Goal: Task Accomplishment & Management: Use online tool/utility

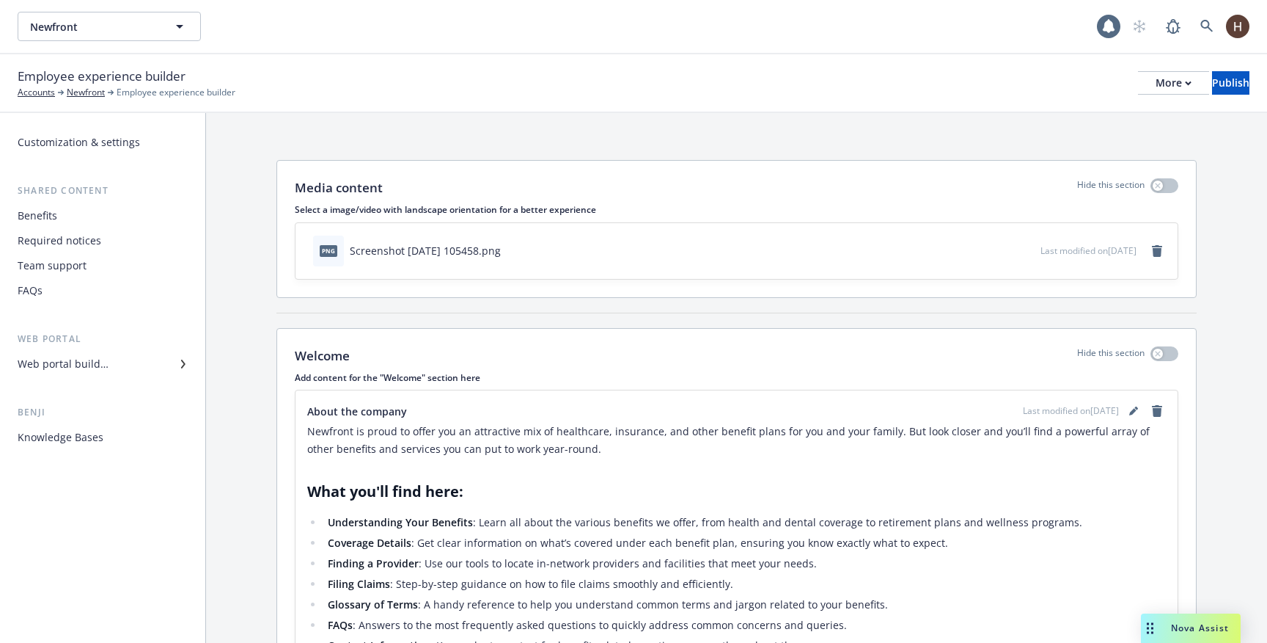
click at [63, 99] on div "Employee experience builder Accounts Newfront Employee experience builder More …" at bounding box center [633, 83] width 1267 height 59
click at [89, 89] on link "Newfront" at bounding box center [86, 92] width 38 height 13
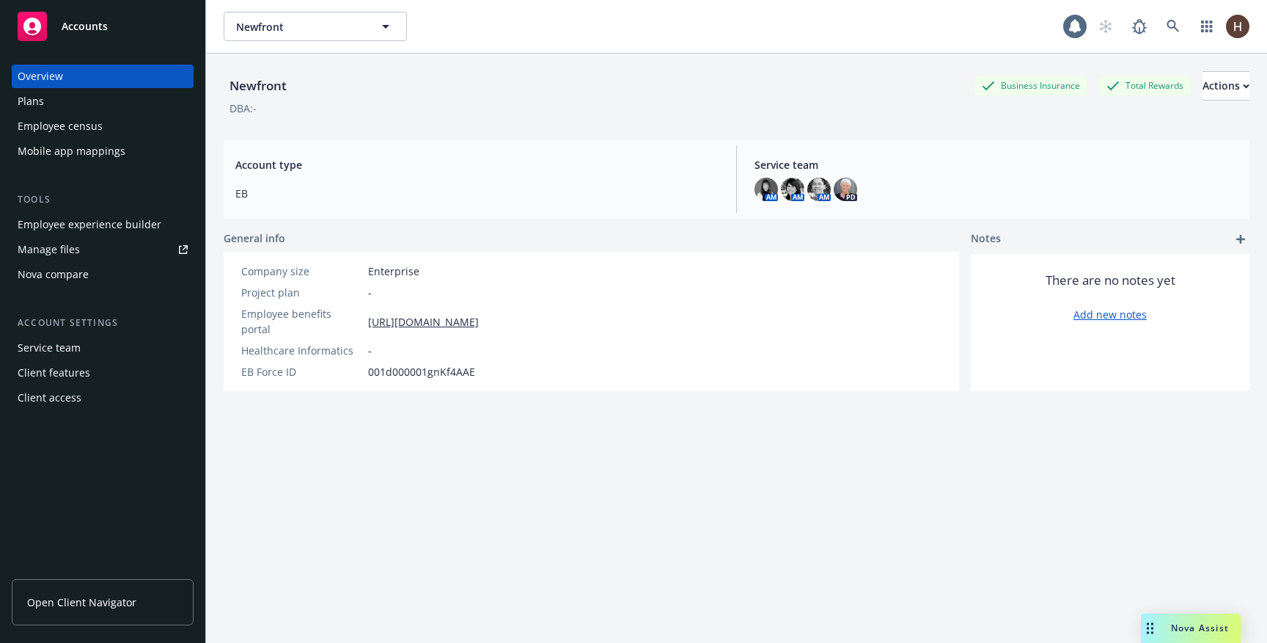
click at [95, 117] on div "Employee census" at bounding box center [60, 125] width 85 height 23
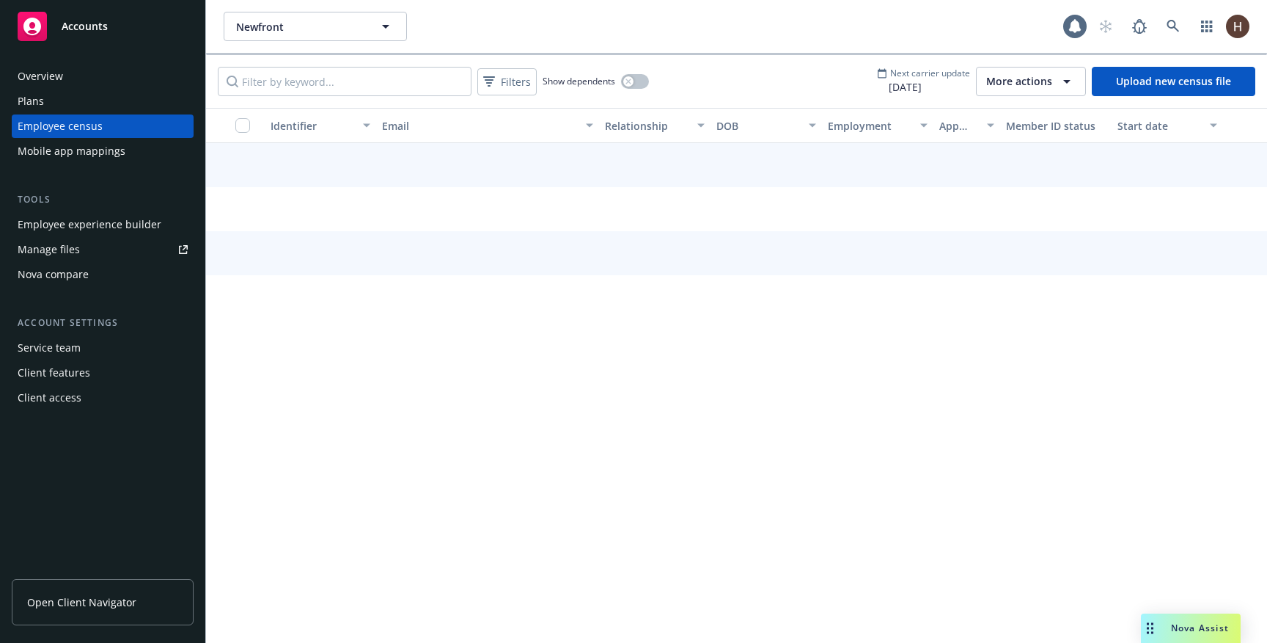
click at [92, 109] on div "Plans" at bounding box center [103, 100] width 170 height 23
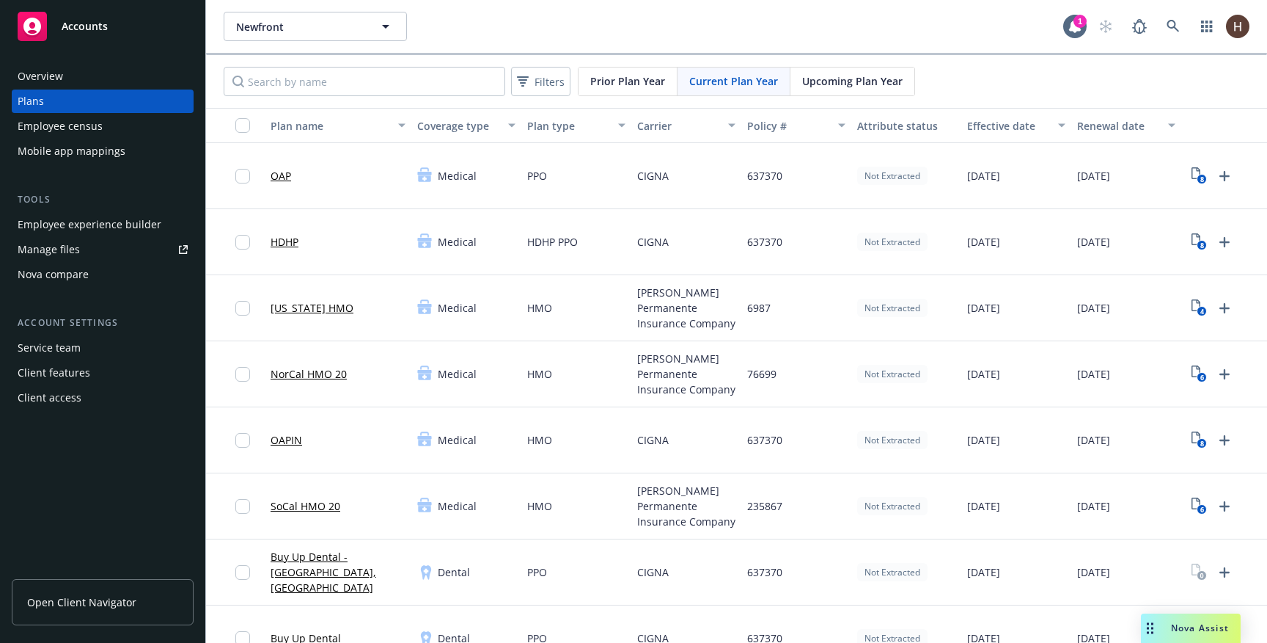
click at [750, 43] on div "Newfront Newfront 1" at bounding box center [736, 26] width 1061 height 53
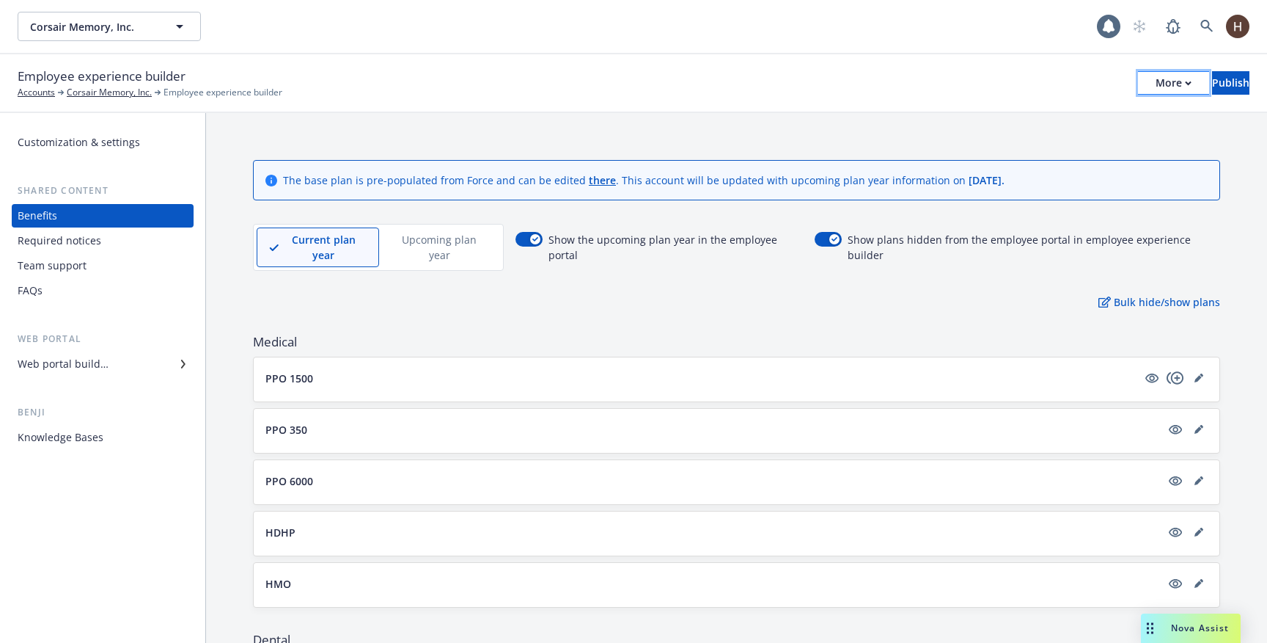
click at [1156, 83] on div "More" at bounding box center [1174, 83] width 36 height 22
click at [68, 238] on div "Required notices" at bounding box center [60, 240] width 84 height 23
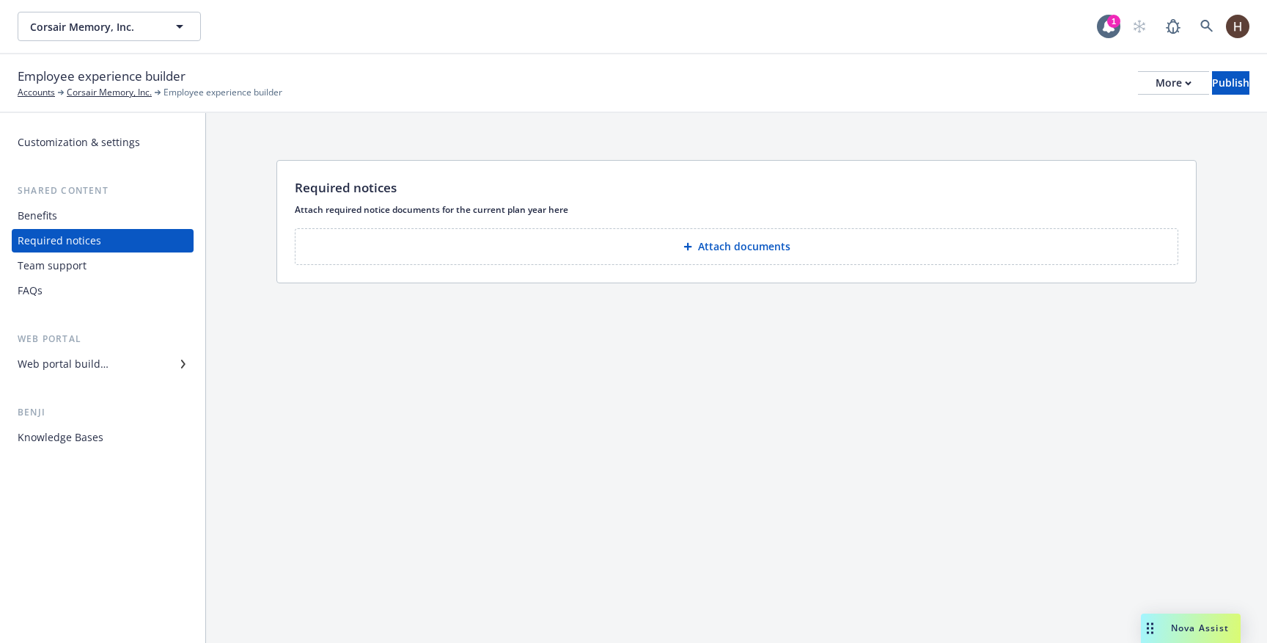
click at [75, 269] on div "Team support" at bounding box center [52, 265] width 69 height 23
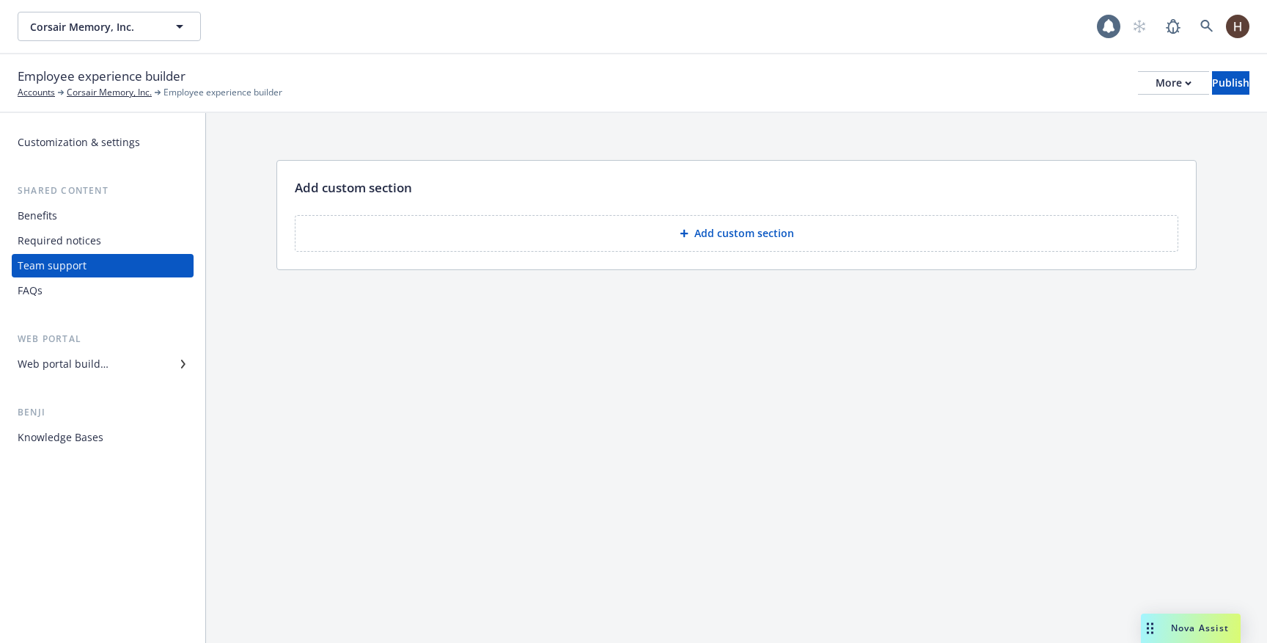
click at [78, 292] on div "FAQs" at bounding box center [103, 290] width 170 height 23
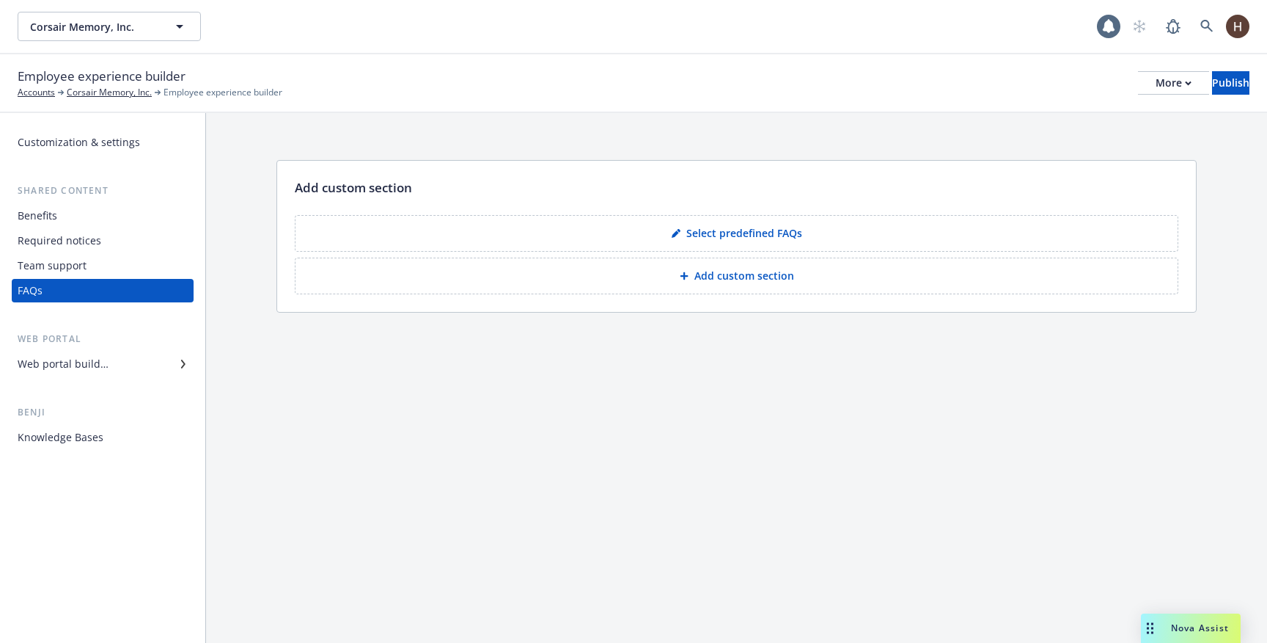
click at [93, 353] on div "Web portal builder" at bounding box center [63, 363] width 91 height 23
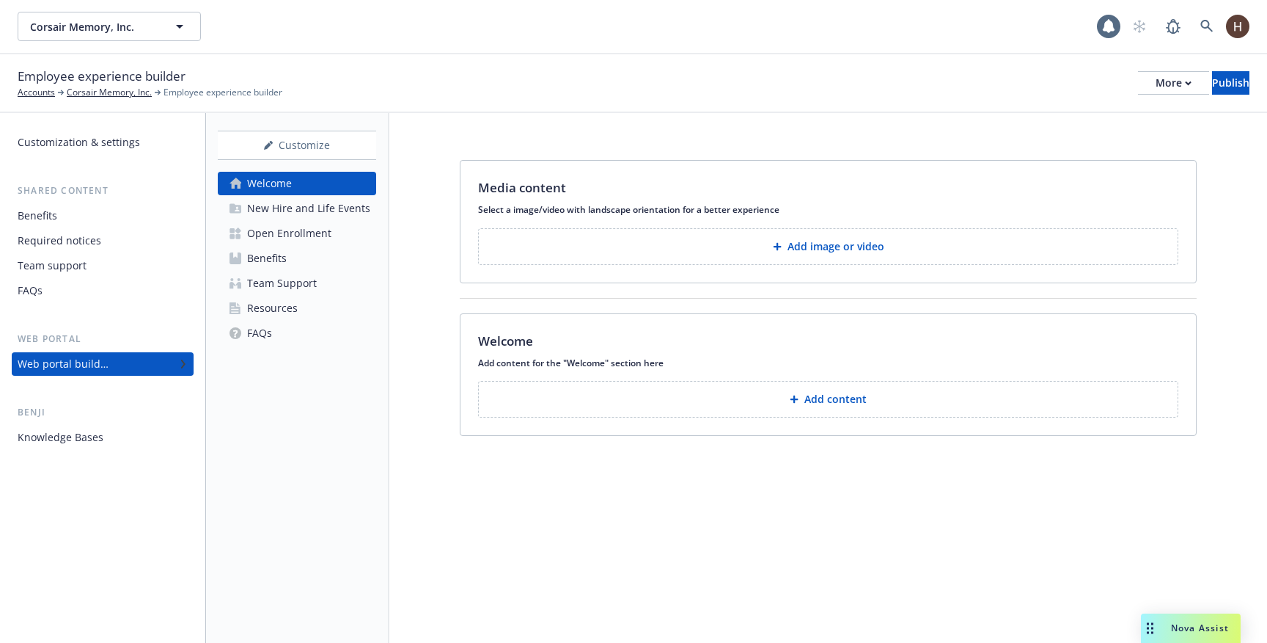
click at [95, 433] on div "Knowledge Bases" at bounding box center [61, 436] width 86 height 23
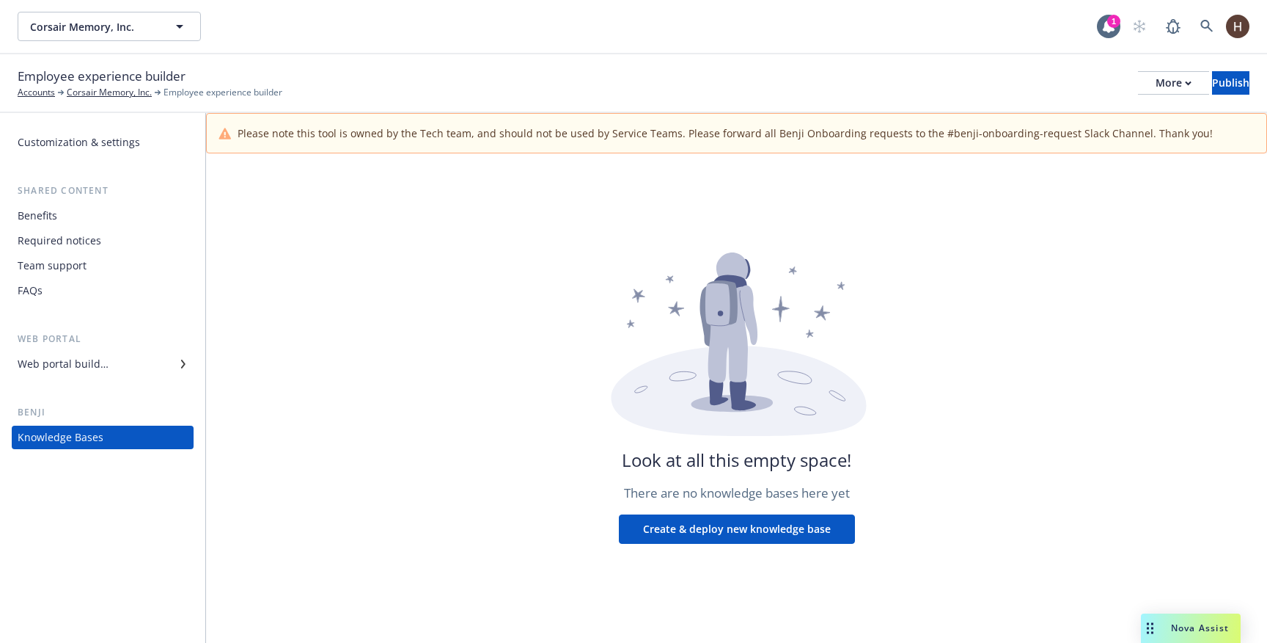
click at [92, 263] on div "Team support" at bounding box center [103, 265] width 170 height 23
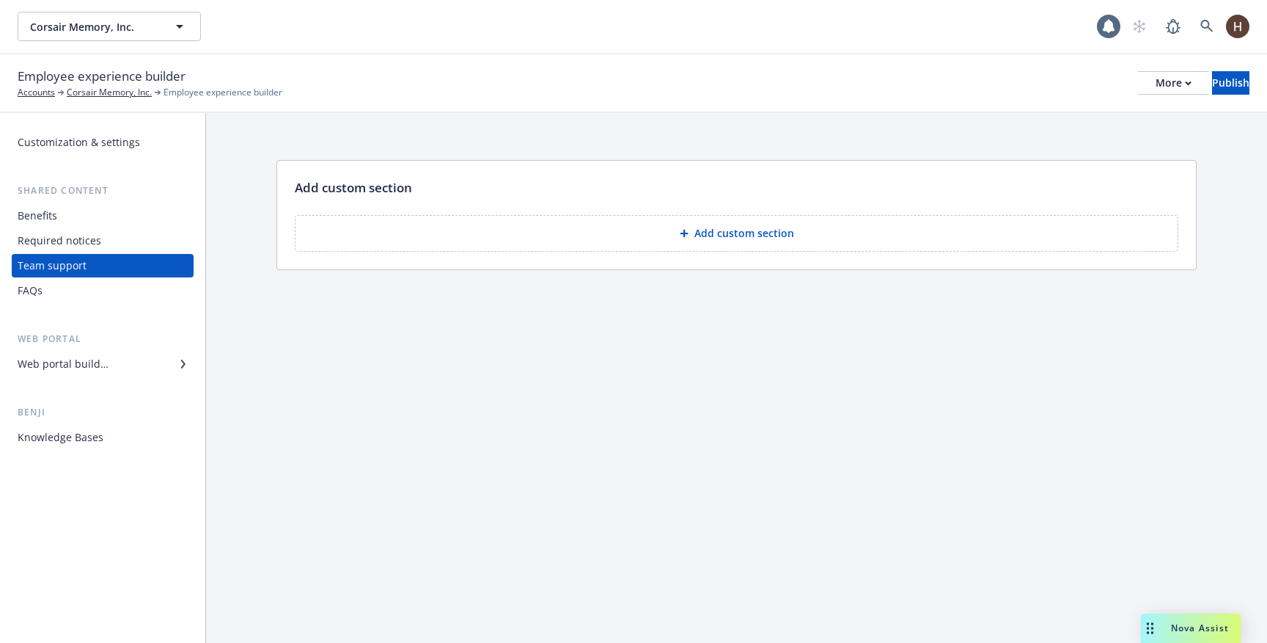
click at [89, 237] on div "Required notices" at bounding box center [60, 240] width 84 height 23
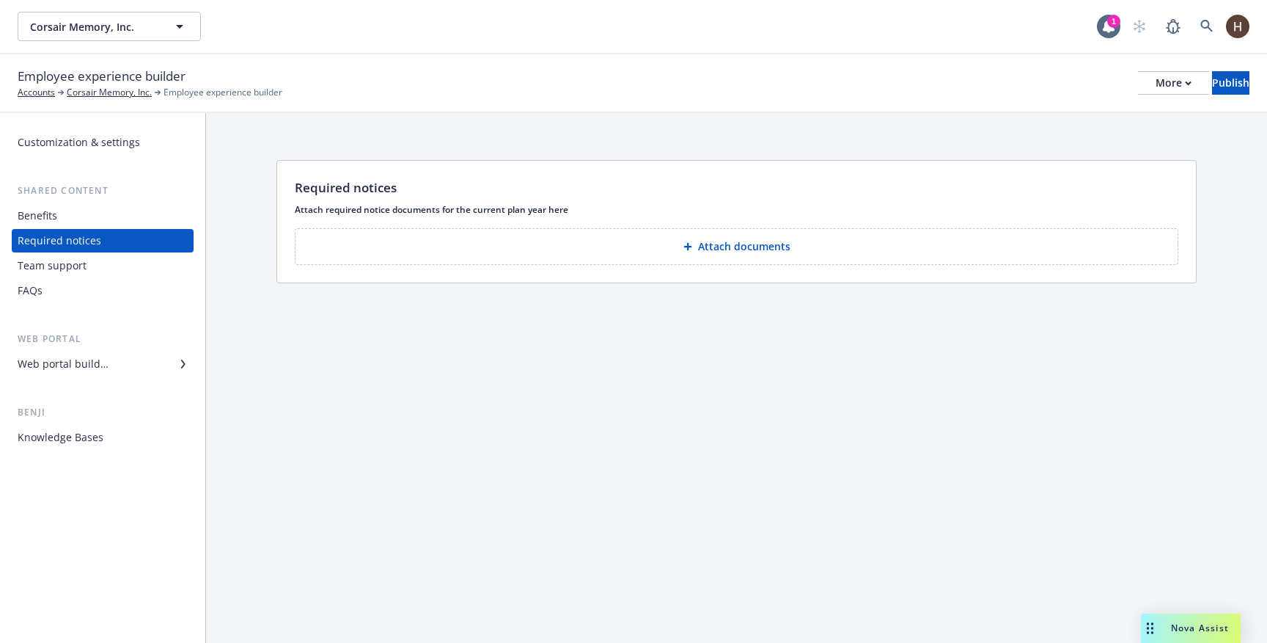
click at [149, 213] on div "Benefits" at bounding box center [103, 215] width 170 height 23
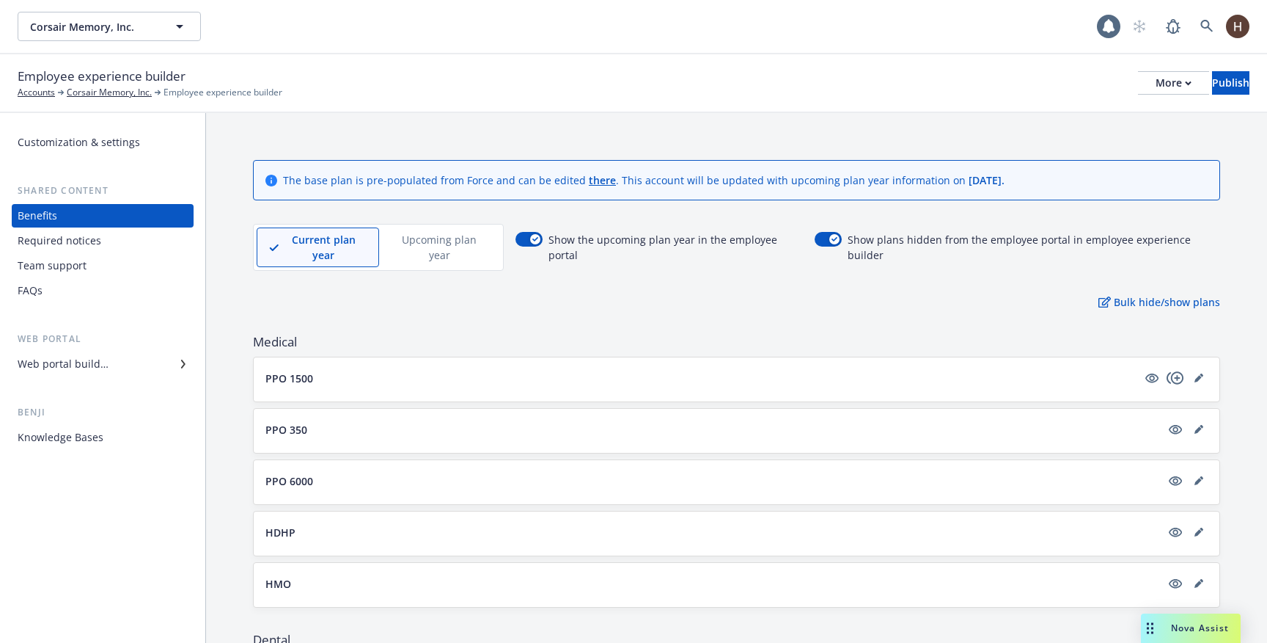
click at [133, 164] on div "Customization & settings Shared content Benefits Required notices Team support …" at bounding box center [103, 290] width 182 height 318
click at [125, 148] on div "Customization & settings" at bounding box center [79, 142] width 122 height 23
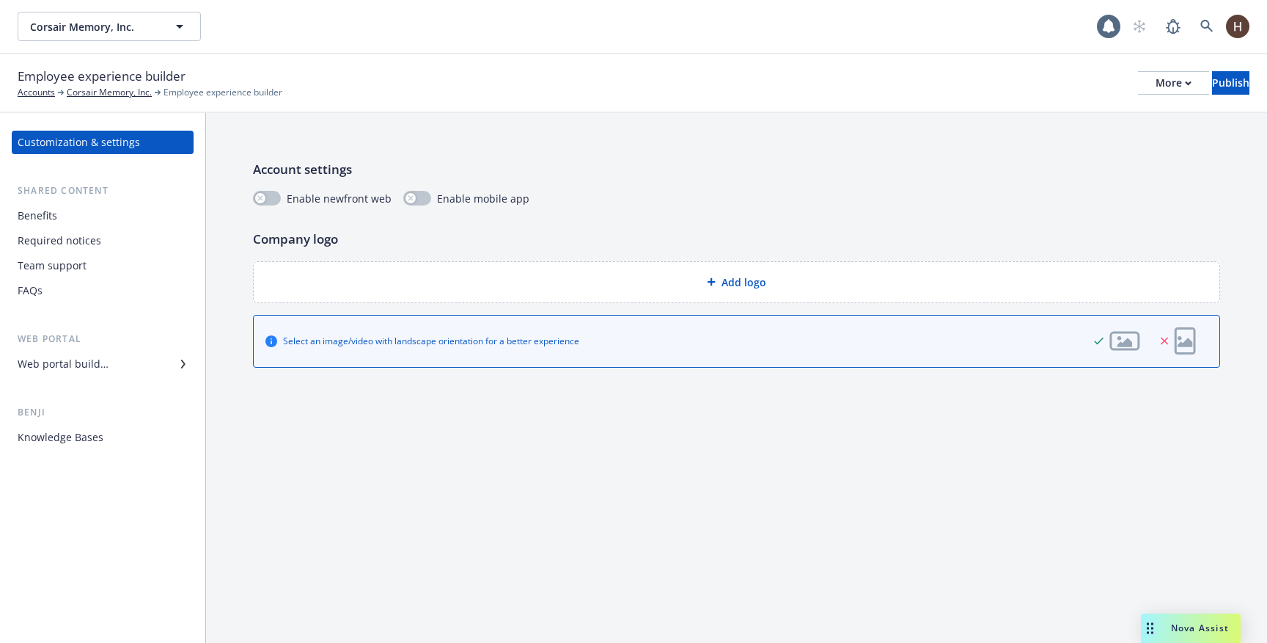
click at [101, 217] on div "Benefits" at bounding box center [103, 215] width 170 height 23
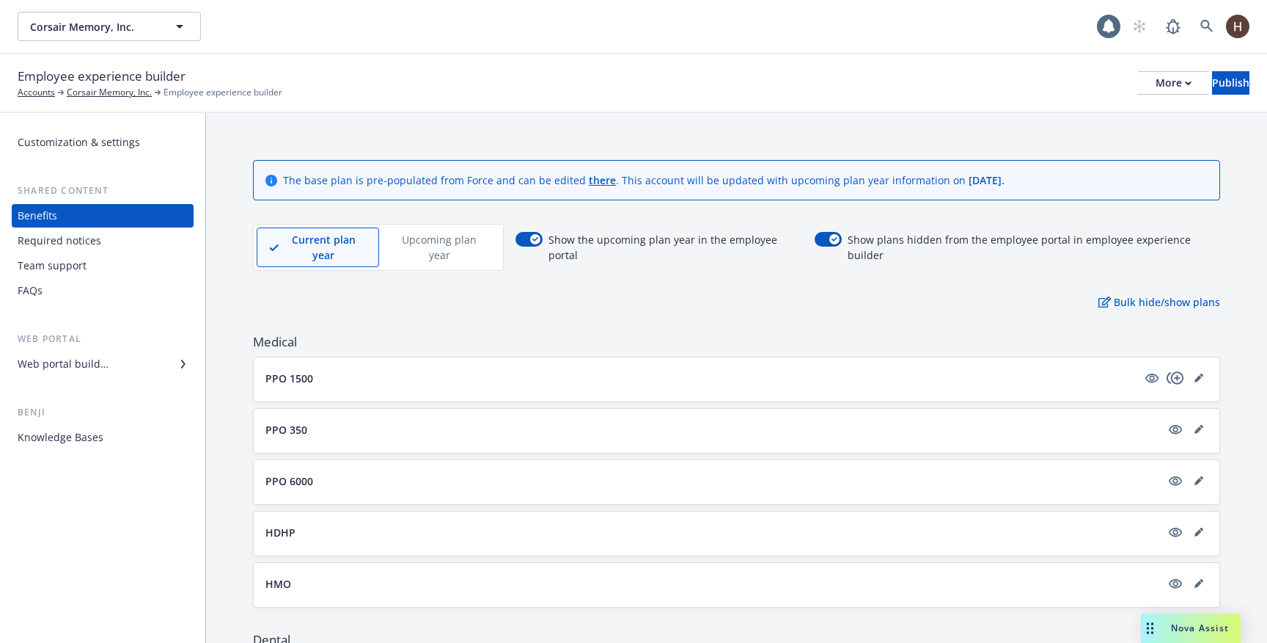
click at [110, 365] on div "Web portal builder" at bounding box center [103, 363] width 170 height 23
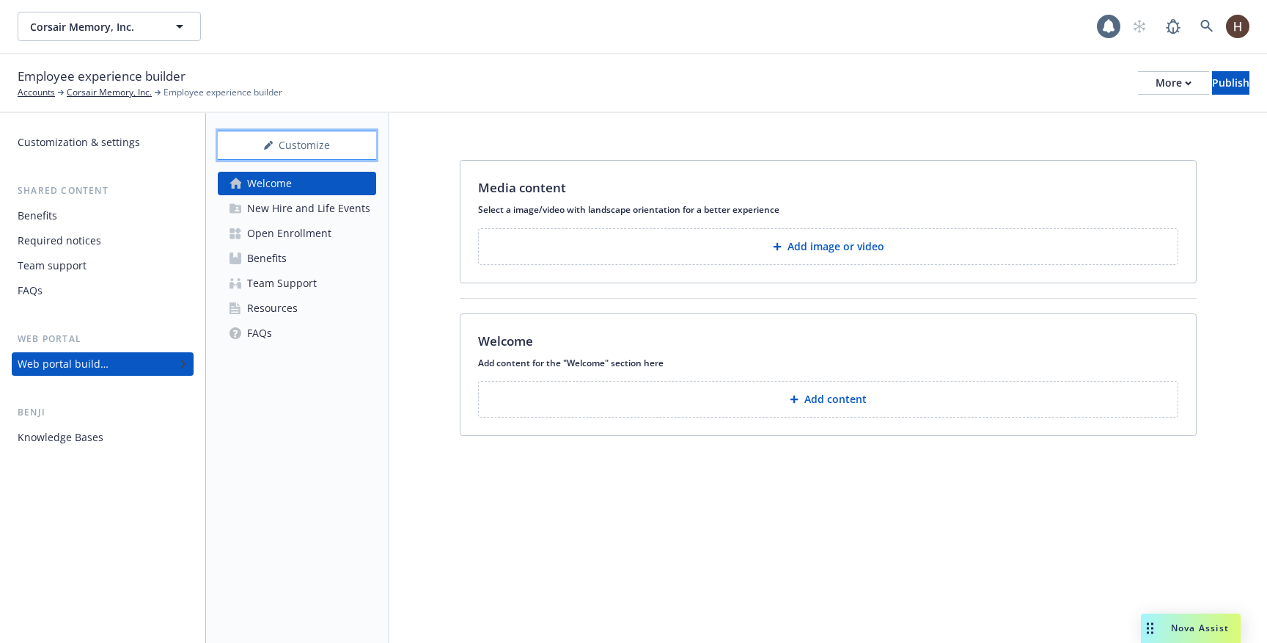
click at [270, 136] on div "Customize" at bounding box center [297, 145] width 158 height 28
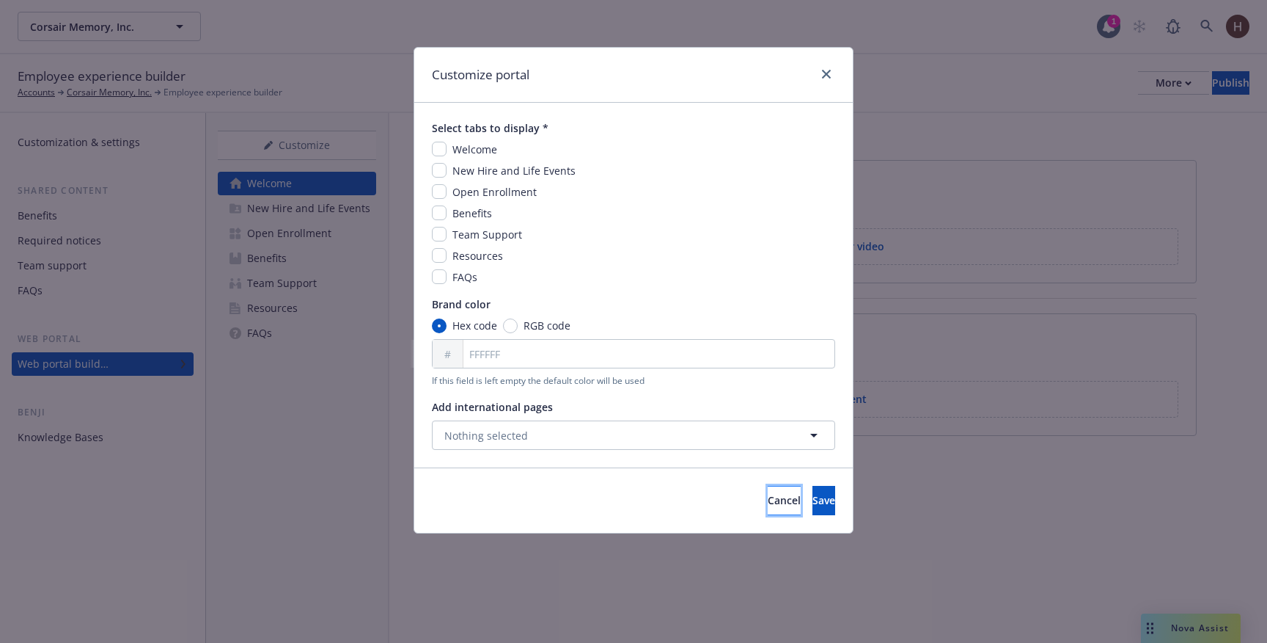
click at [768, 493] on span "Cancel" at bounding box center [784, 500] width 33 height 14
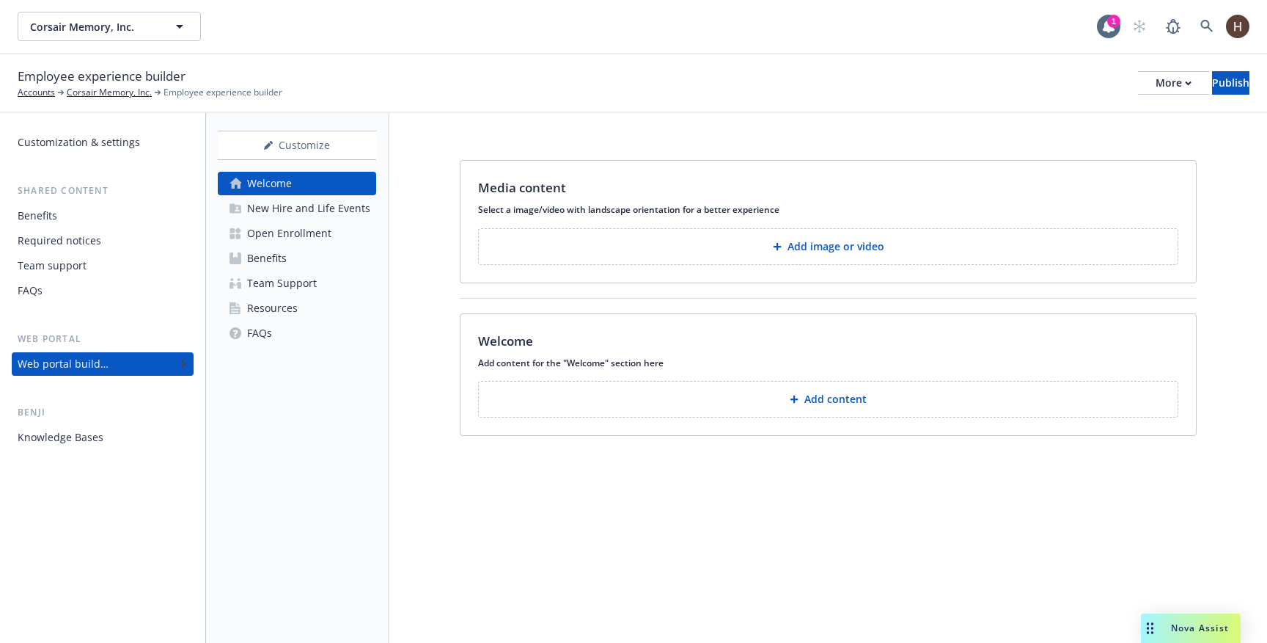
click at [413, 438] on div "Media content Select a image/video with landscape orientation for a better expe…" at bounding box center [828, 301] width 878 height 376
click at [354, 439] on div "Customize Welcome New Hire and Life Events Open Enrollment Benefits Team Suppor…" at bounding box center [297, 378] width 183 height 530
click at [87, 225] on div "Benefits" at bounding box center [103, 215] width 170 height 23
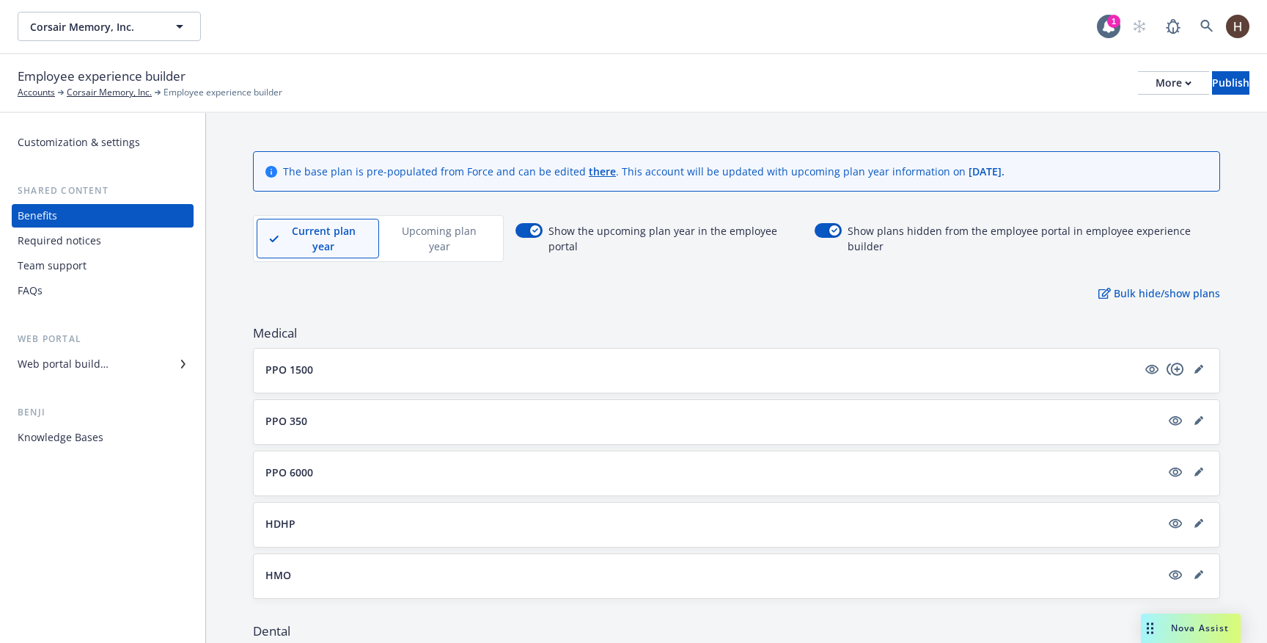
scroll to position [12, 0]
click at [1195, 365] on link "editPencil" at bounding box center [1199, 366] width 18 height 18
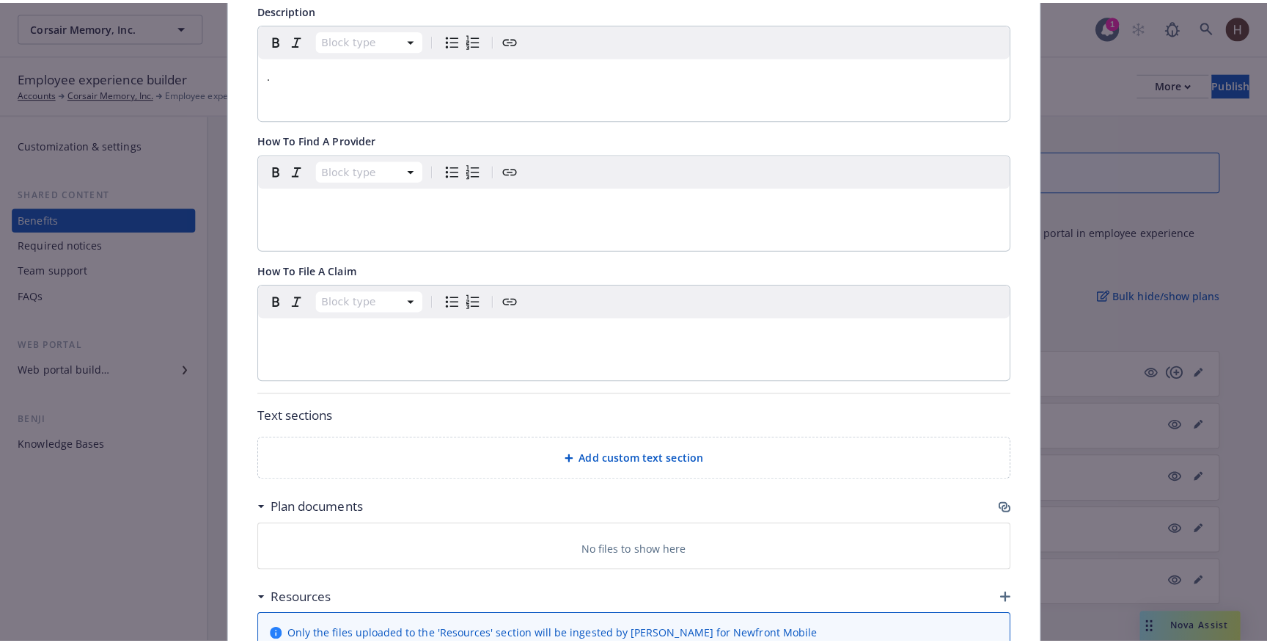
scroll to position [6, 0]
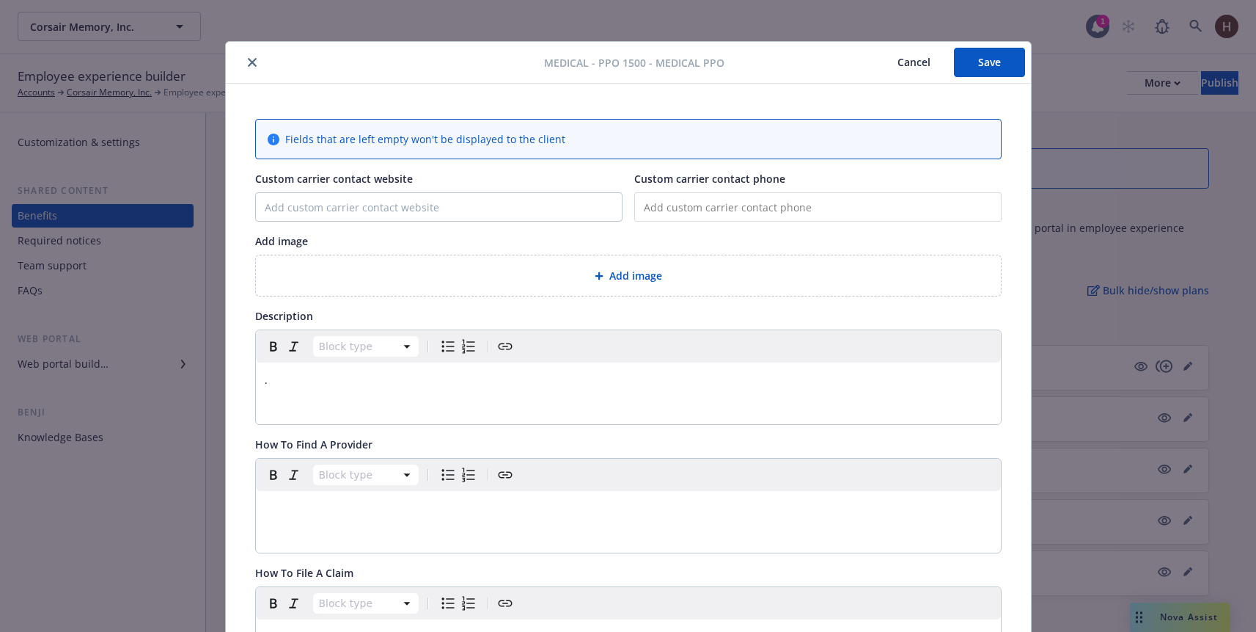
click at [662, 391] on div "." at bounding box center [628, 379] width 745 height 35
click at [907, 75] on button "Cancel" at bounding box center [914, 62] width 80 height 29
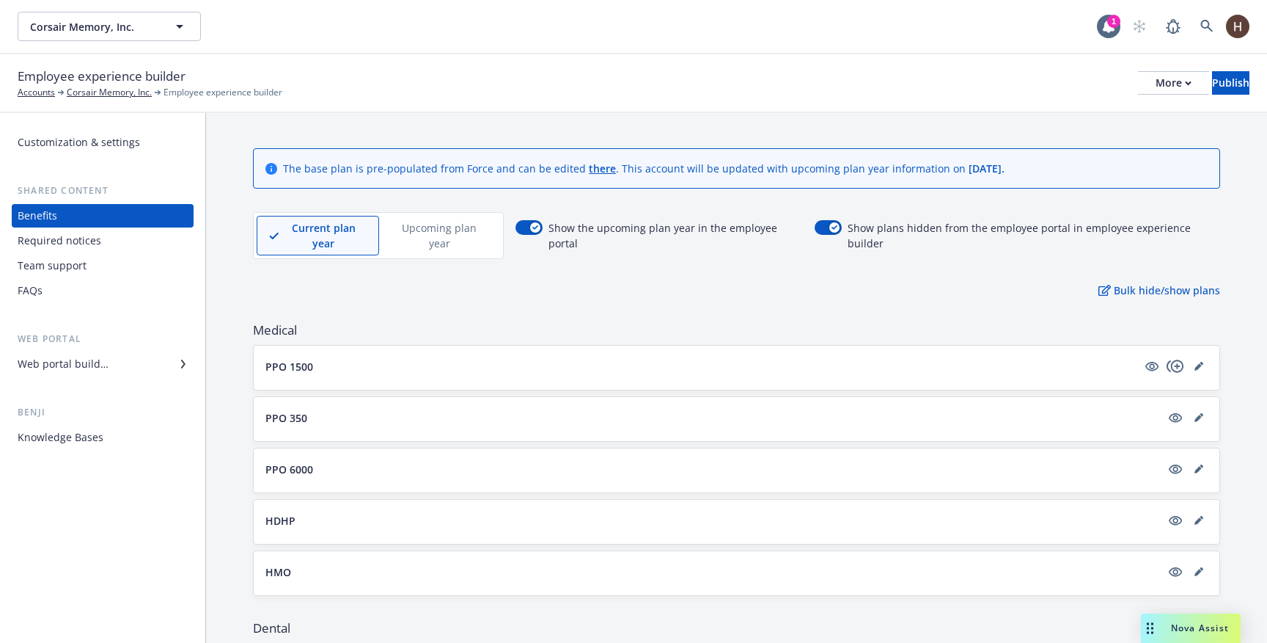
click at [654, 295] on div "Bulk hide/show plans" at bounding box center [736, 289] width 967 height 15
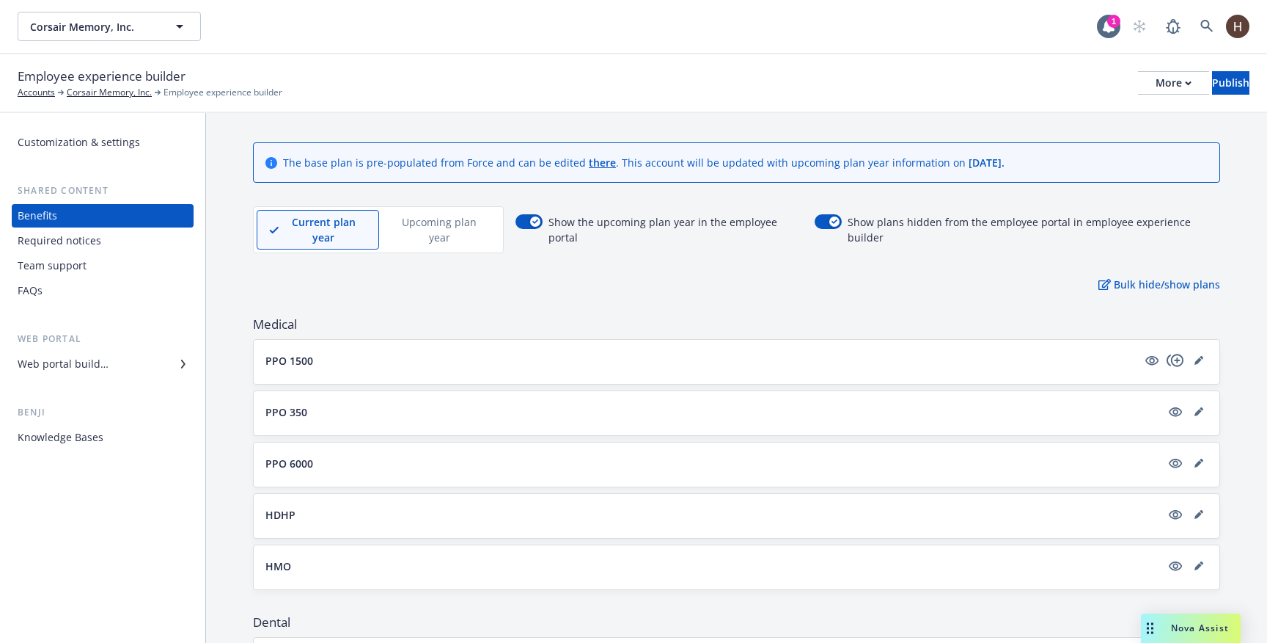
click at [85, 366] on div "Web portal builder" at bounding box center [63, 363] width 91 height 23
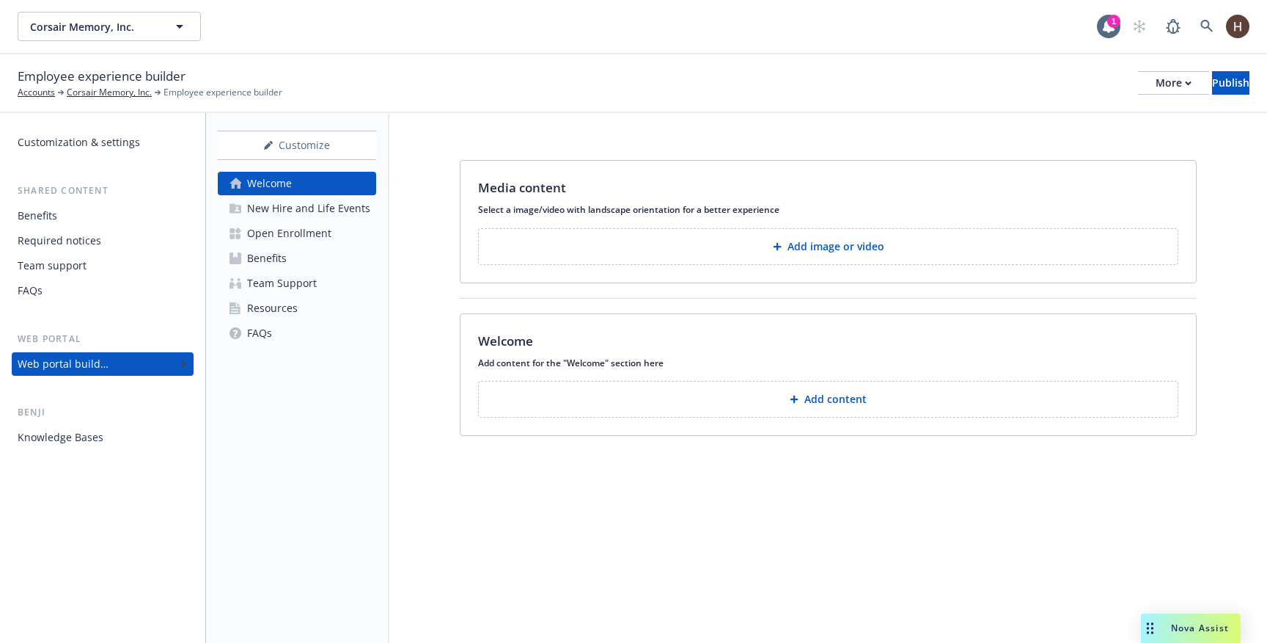
click at [296, 300] on div "Resources" at bounding box center [272, 307] width 51 height 23
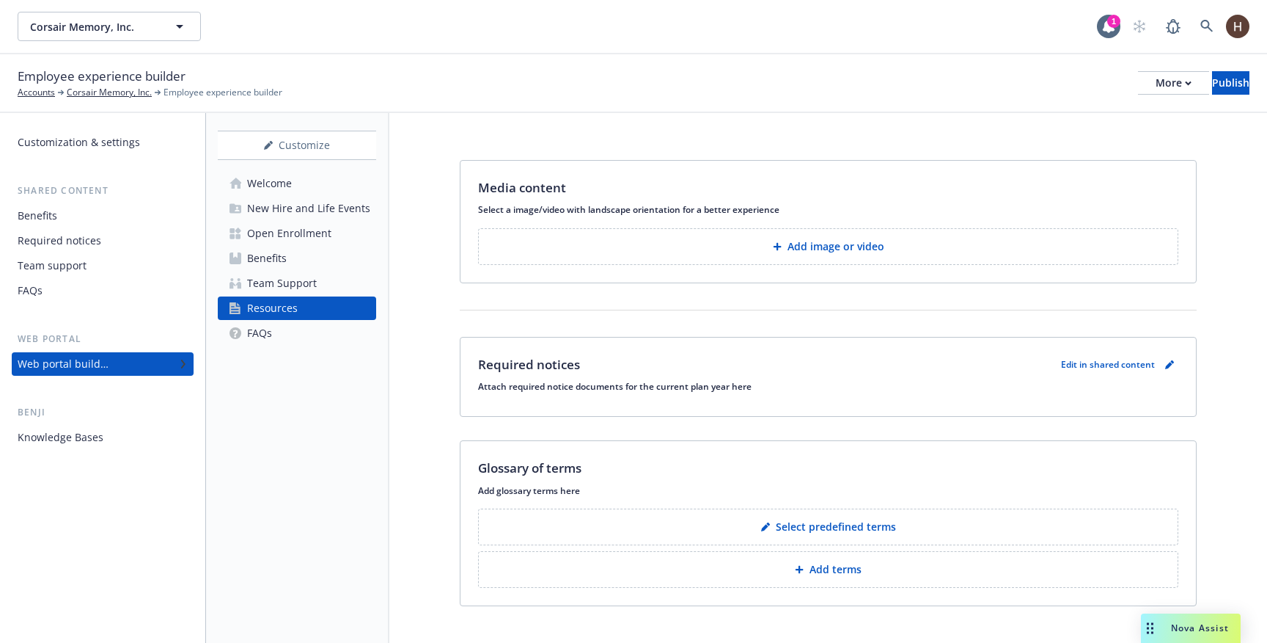
click at [301, 207] on div "New Hire and Life Events" at bounding box center [308, 208] width 123 height 23
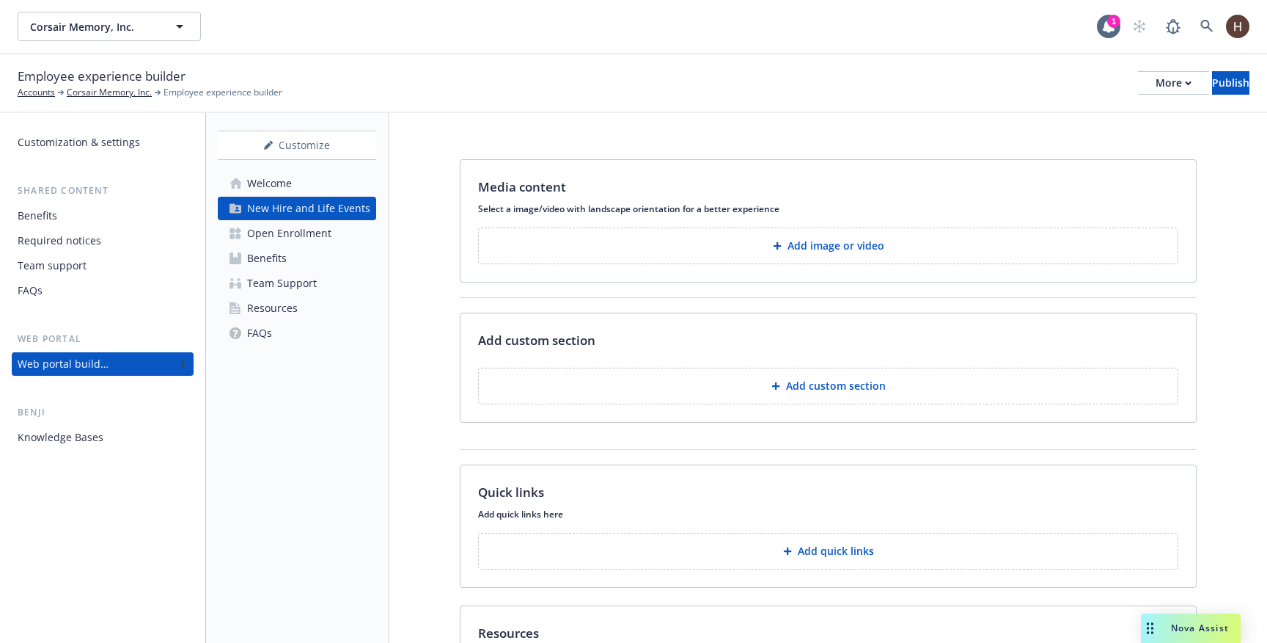
scroll to position [139, 0]
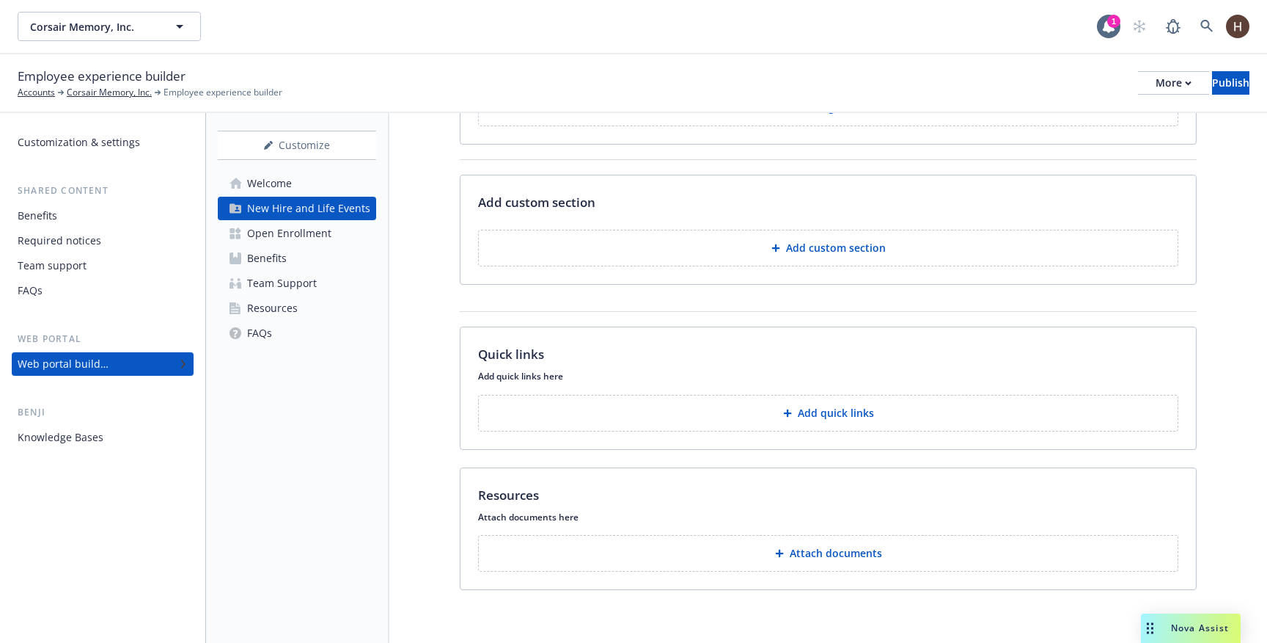
click at [643, 395] on button "Add quick links" at bounding box center [828, 413] width 700 height 37
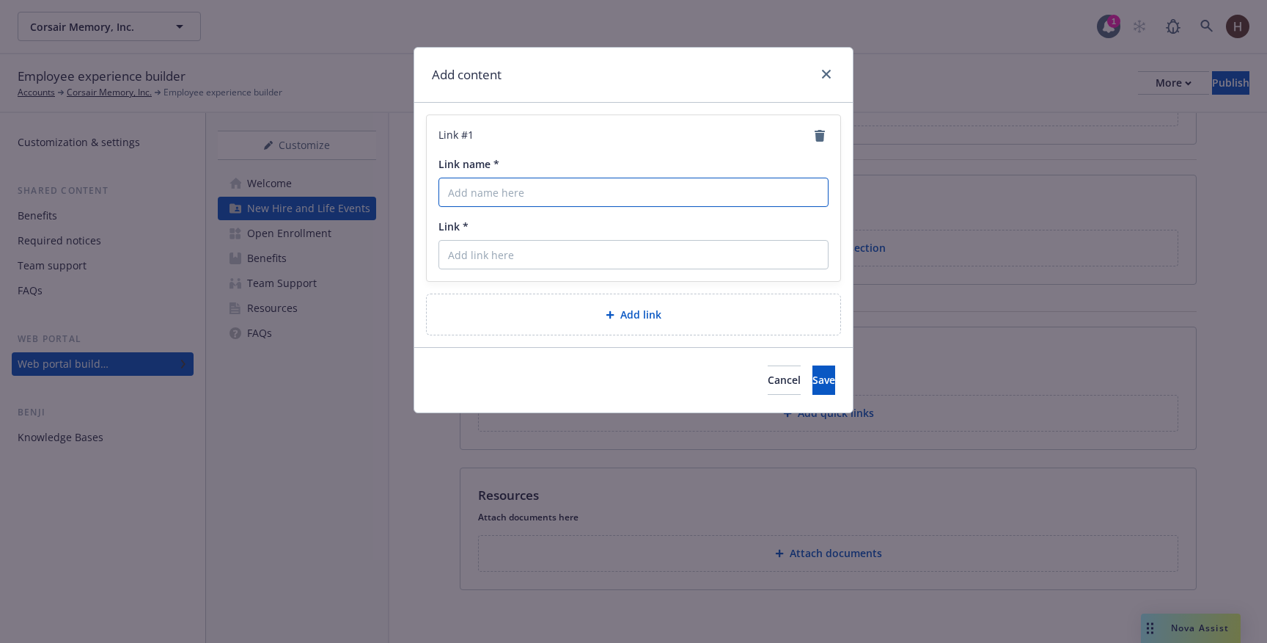
click at [549, 183] on input "Link name *" at bounding box center [634, 191] width 390 height 29
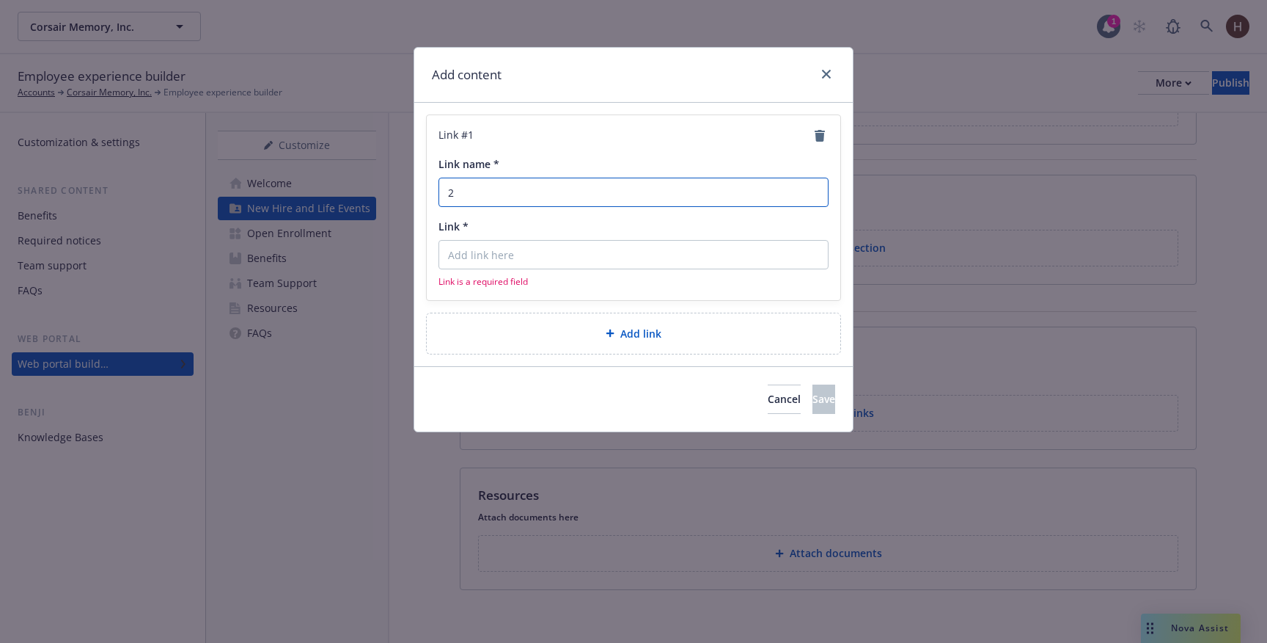
type input "2"
click at [579, 243] on input "Link *" at bounding box center [634, 254] width 390 height 29
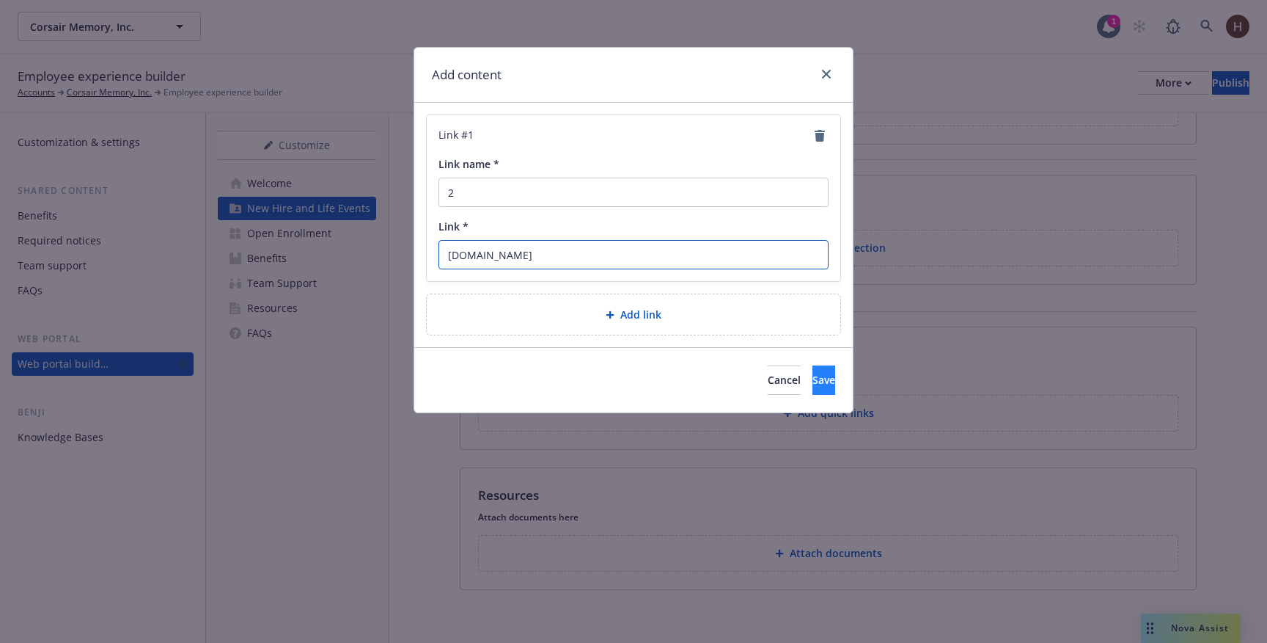
type input "2.com"
click at [813, 387] on button "Save" at bounding box center [824, 379] width 23 height 29
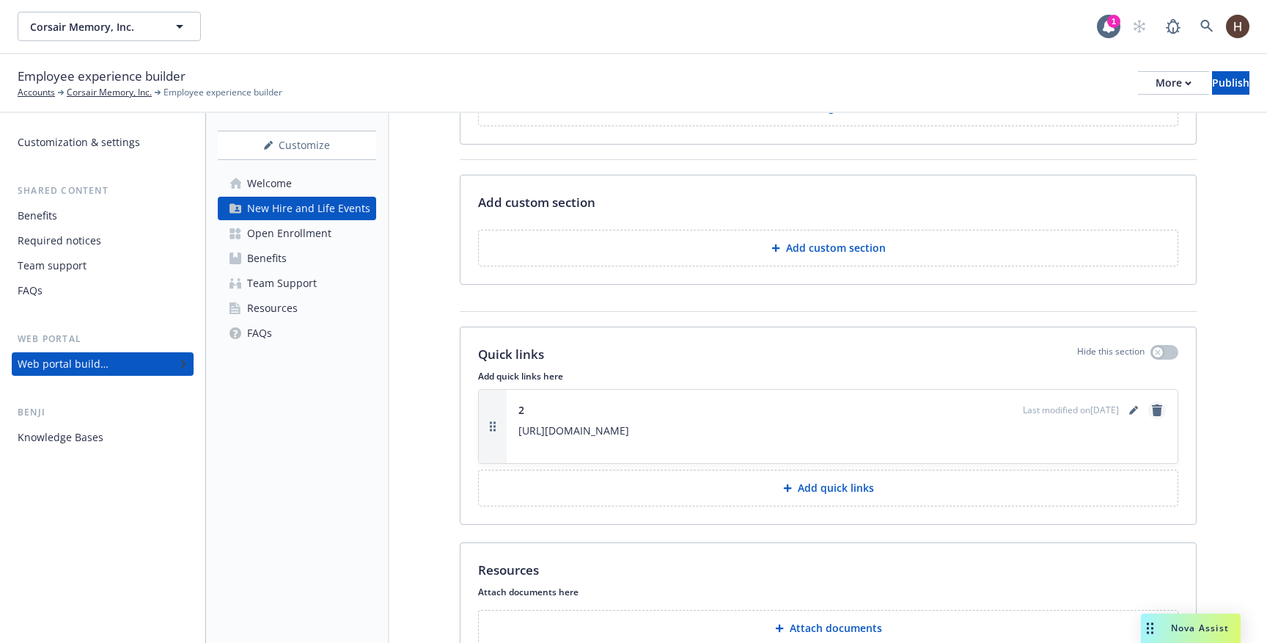
click at [1152, 406] on link "remove" at bounding box center [1158, 410] width 18 height 18
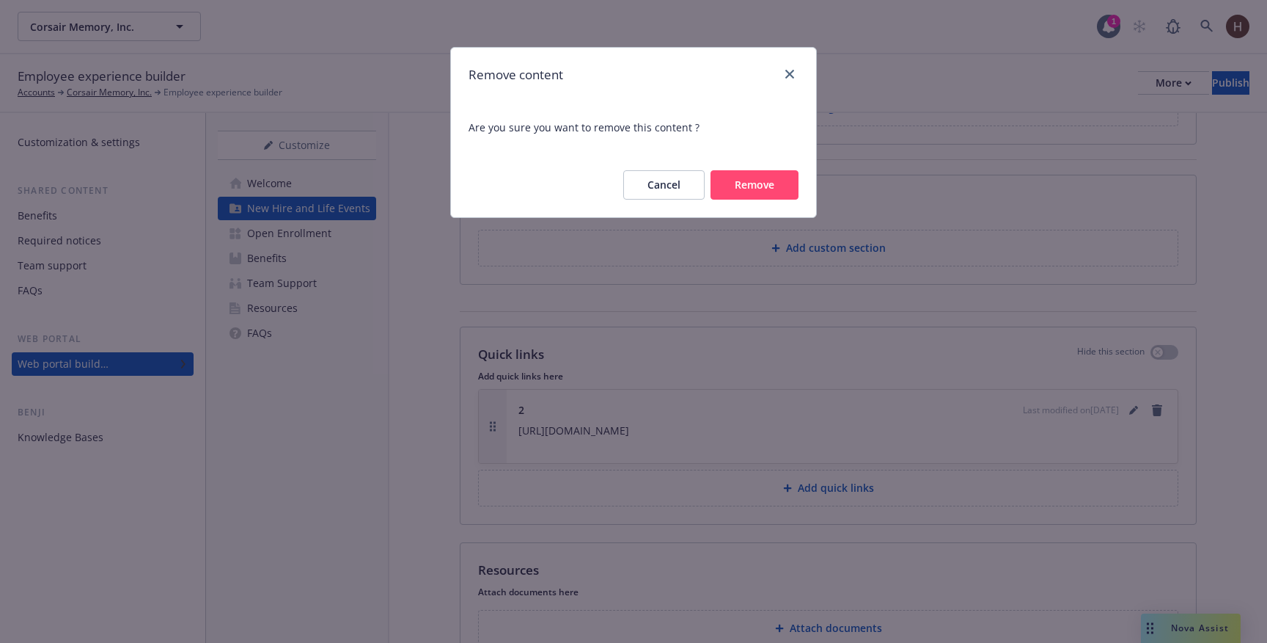
click at [777, 181] on button "Remove" at bounding box center [755, 184] width 88 height 29
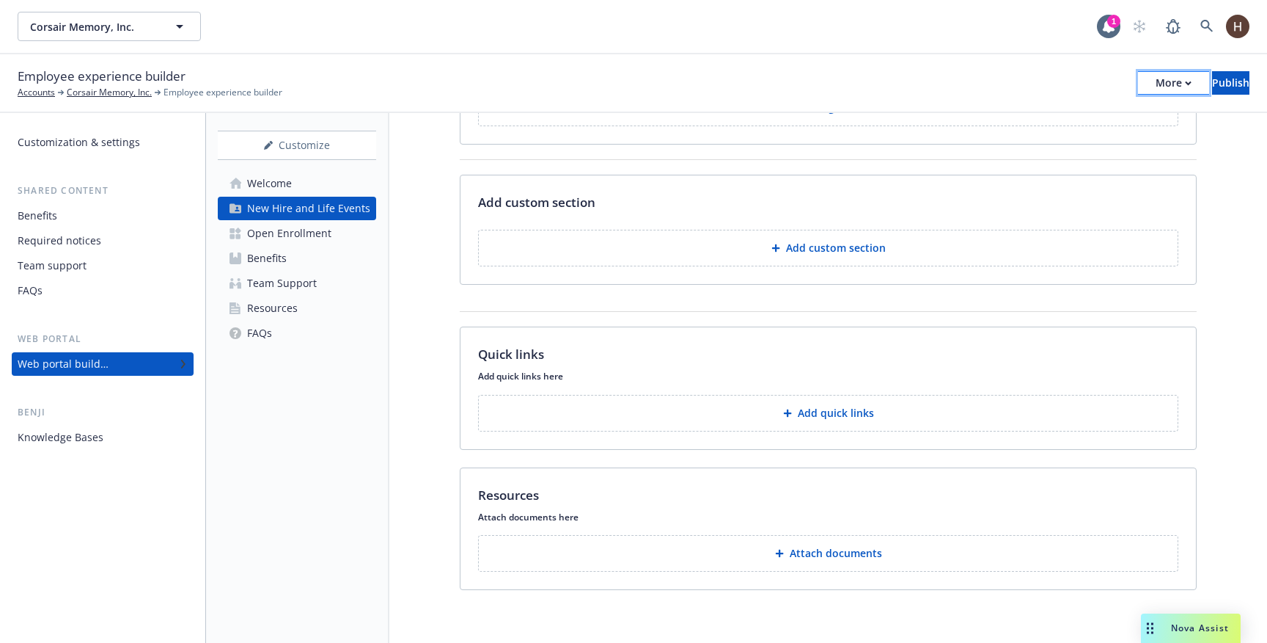
click at [1143, 77] on button "More" at bounding box center [1173, 82] width 71 height 23
click at [979, 41] on div "Corsair Memory, Inc. Corsair Memory, Inc. 1" at bounding box center [633, 26] width 1267 height 53
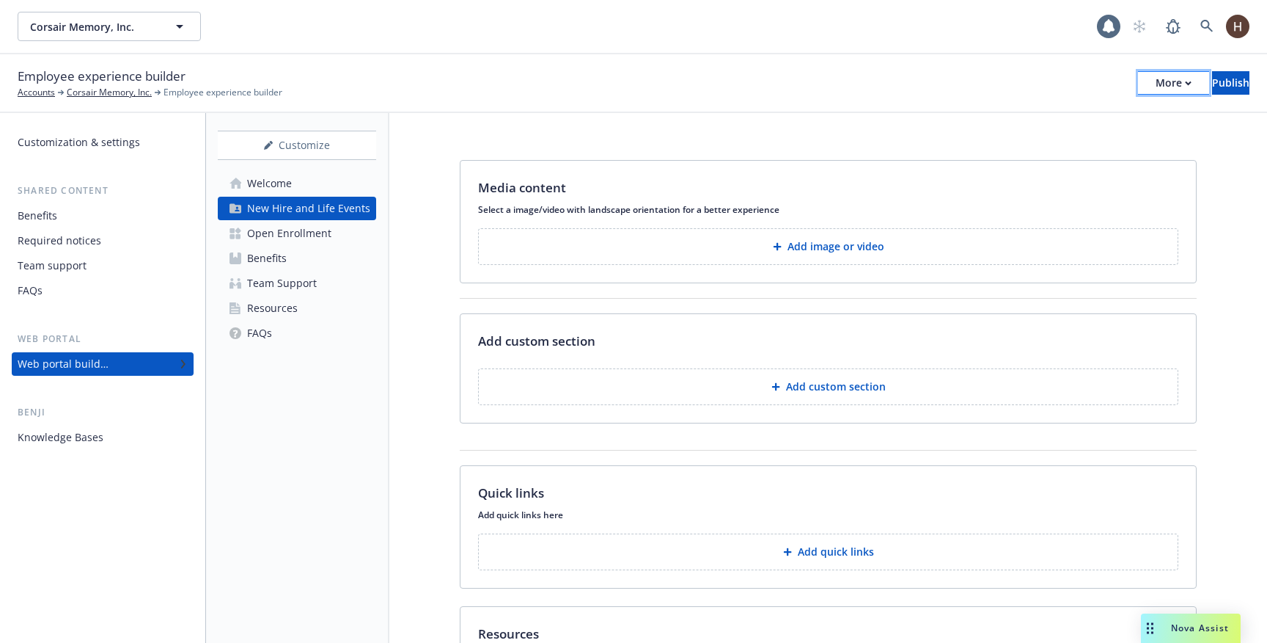
click at [1156, 83] on div "More" at bounding box center [1174, 83] width 36 height 22
drag, startPoint x: 1091, startPoint y: 114, endPoint x: 1099, endPoint y: 62, distance: 52.1
click at [1091, 114] on link "Copy preview link" at bounding box center [1052, 115] width 217 height 29
click at [1138, 74] on button "More" at bounding box center [1173, 82] width 71 height 23
click at [290, 135] on div "Customize" at bounding box center [297, 145] width 158 height 28
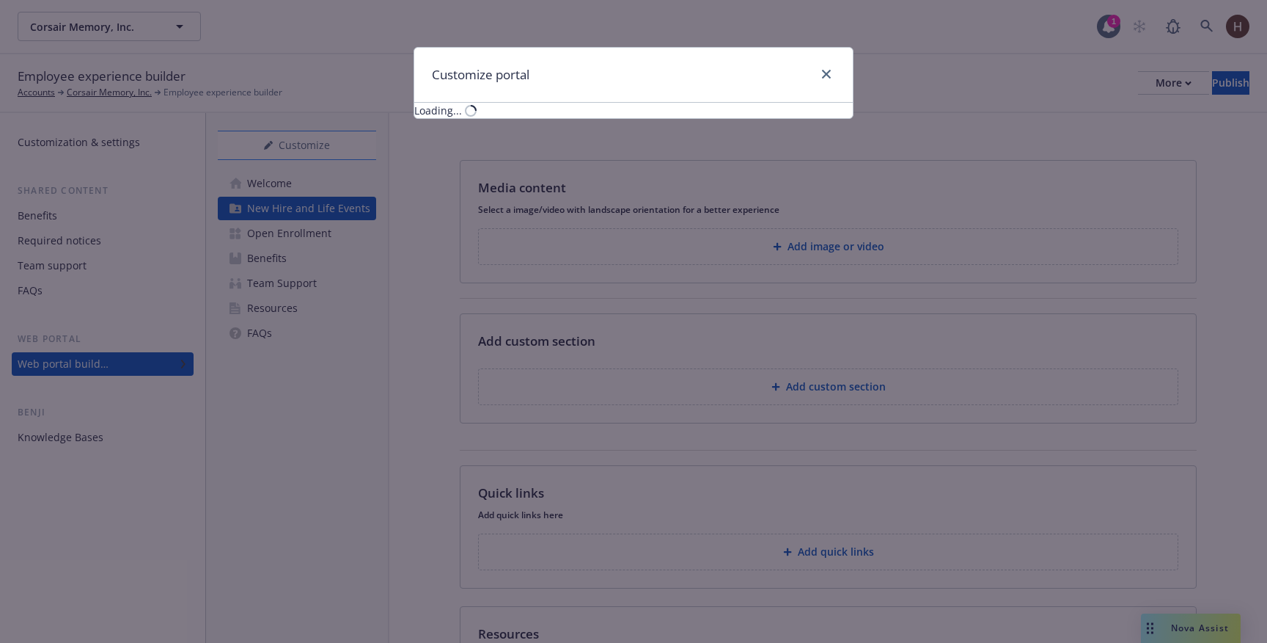
click at [292, 135] on div "Customize portal Loading..." at bounding box center [633, 321] width 1267 height 643
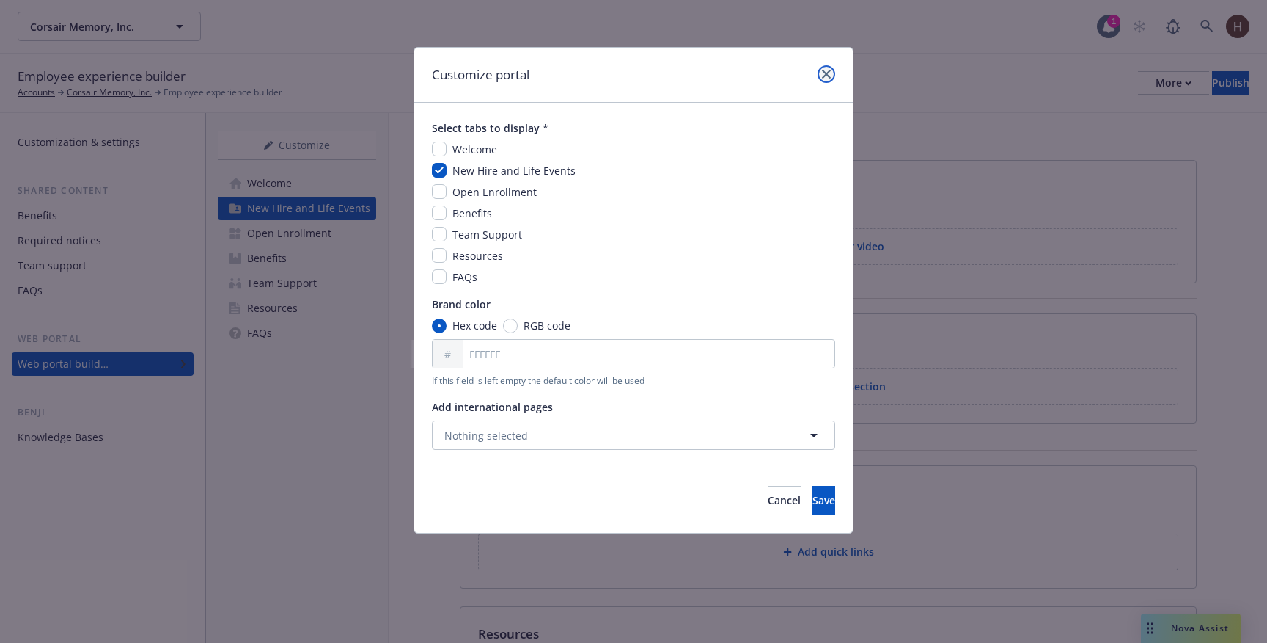
click at [829, 73] on icon "close" at bounding box center [826, 74] width 9 height 9
